Goal: Task Accomplishment & Management: Use online tool/utility

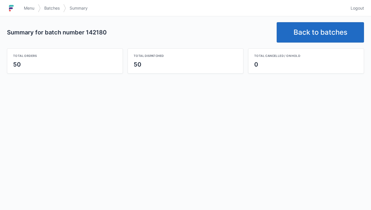
click at [325, 26] on link "Back to batches" at bounding box center [319, 32] width 87 height 20
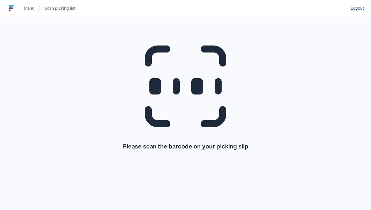
click at [354, 13] on link "Logout" at bounding box center [355, 8] width 17 height 10
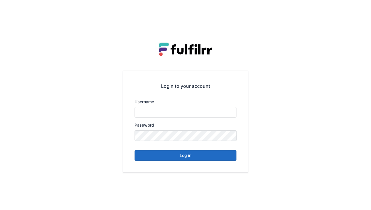
type input "******"
click at [205, 155] on button "Log in" at bounding box center [185, 155] width 102 height 10
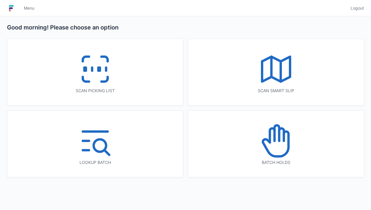
click at [120, 69] on div "Scan picking list" at bounding box center [94, 72] width 175 height 66
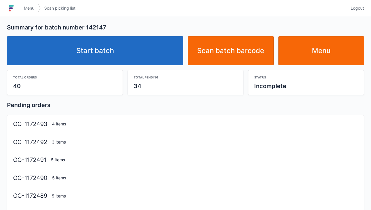
click at [149, 63] on link "Start batch" at bounding box center [95, 50] width 176 height 29
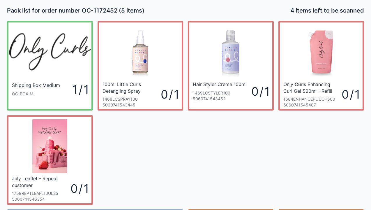
scroll to position [34, 0]
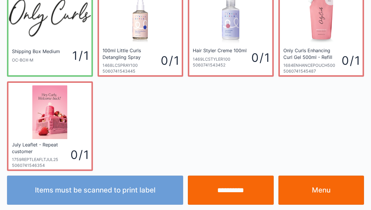
click at [321, 196] on link "Menu" at bounding box center [321, 189] width 86 height 29
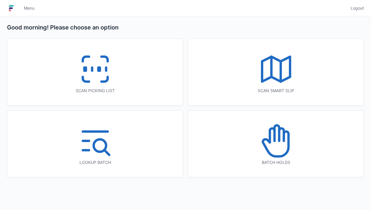
click at [100, 73] on icon at bounding box center [95, 68] width 37 height 37
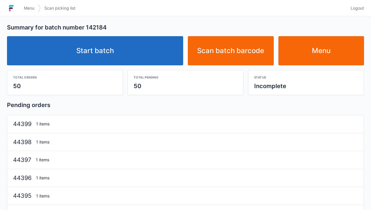
click at [153, 49] on link "Start batch" at bounding box center [95, 50] width 176 height 29
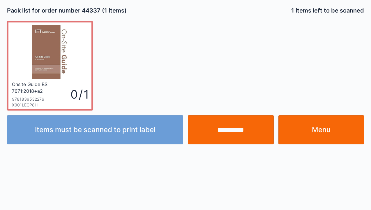
click at [316, 128] on link "Menu" at bounding box center [321, 129] width 86 height 29
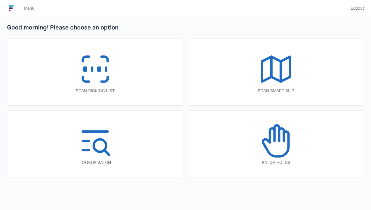
click at [111, 82] on icon at bounding box center [95, 68] width 37 height 37
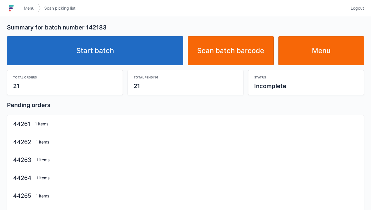
click at [157, 58] on link "Start batch" at bounding box center [95, 50] width 176 height 29
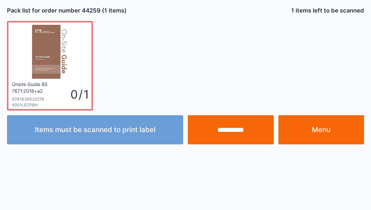
click at [317, 137] on link "Menu" at bounding box center [321, 129] width 86 height 29
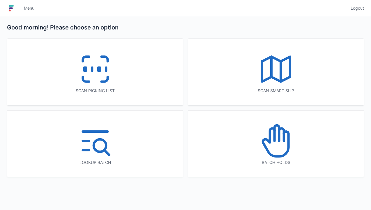
click at [89, 86] on icon at bounding box center [95, 68] width 37 height 37
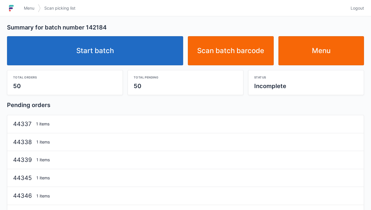
click at [136, 52] on link "Start batch" at bounding box center [95, 50] width 176 height 29
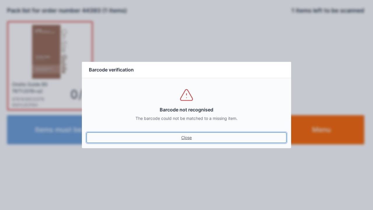
click at [193, 141] on link "Close" at bounding box center [186, 137] width 200 height 10
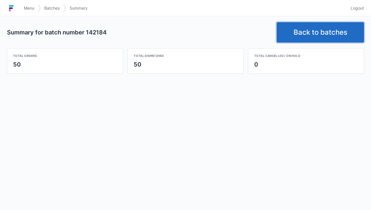
click at [319, 31] on link "Back to batches" at bounding box center [319, 32] width 87 height 20
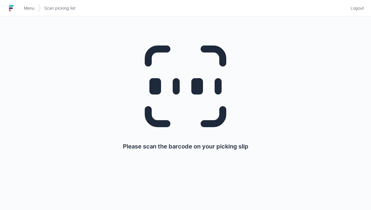
click at [356, 5] on span "Logout" at bounding box center [356, 8] width 13 height 6
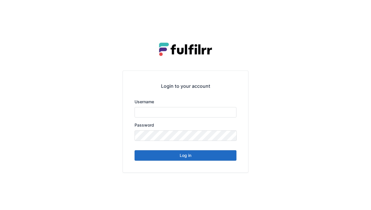
type input "******"
click at [224, 157] on button "Log in" at bounding box center [185, 155] width 102 height 10
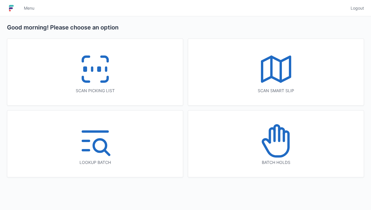
click at [112, 87] on icon at bounding box center [95, 68] width 37 height 37
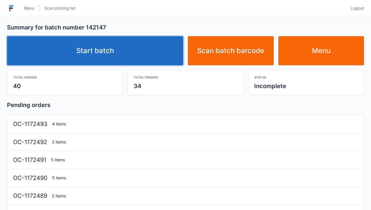
click at [148, 53] on link "Start batch" at bounding box center [95, 50] width 176 height 29
